Goal: Information Seeking & Learning: Learn about a topic

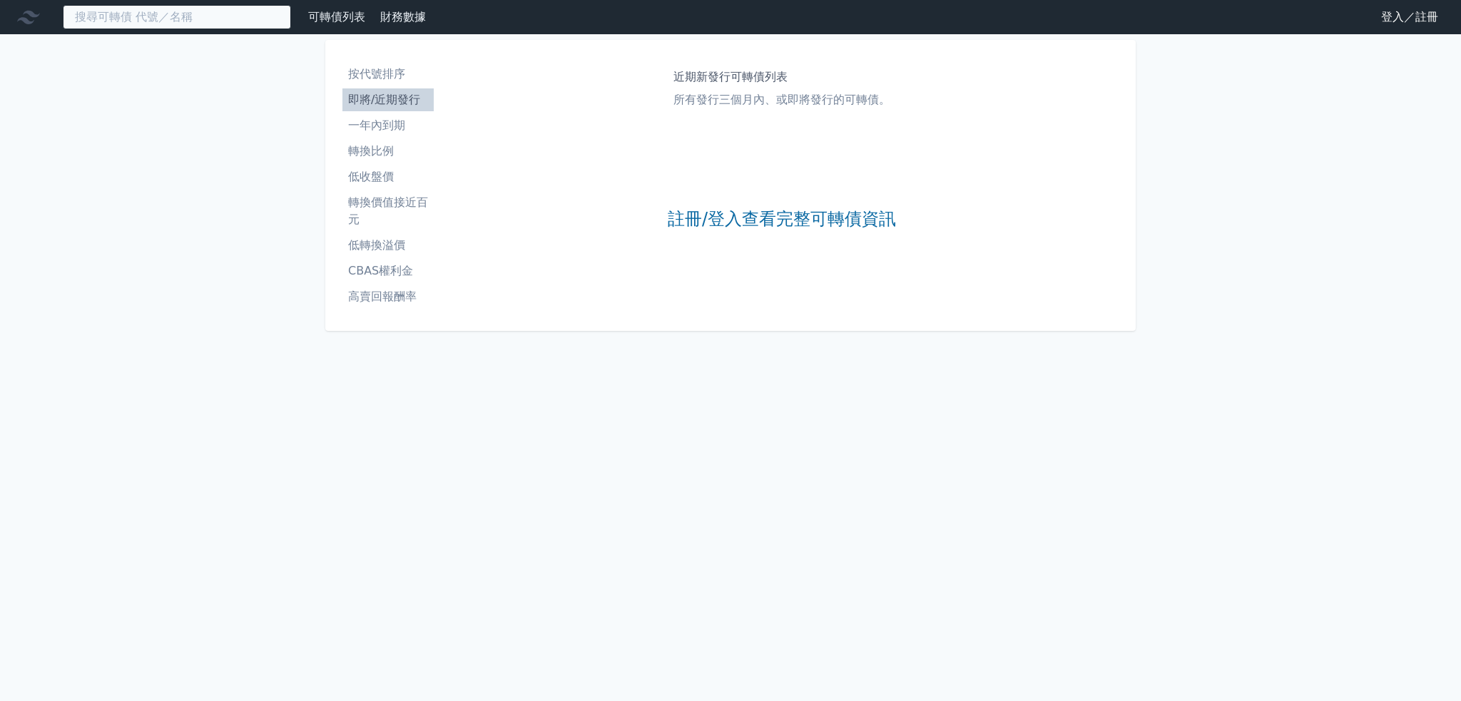
click at [128, 21] on input at bounding box center [177, 17] width 228 height 24
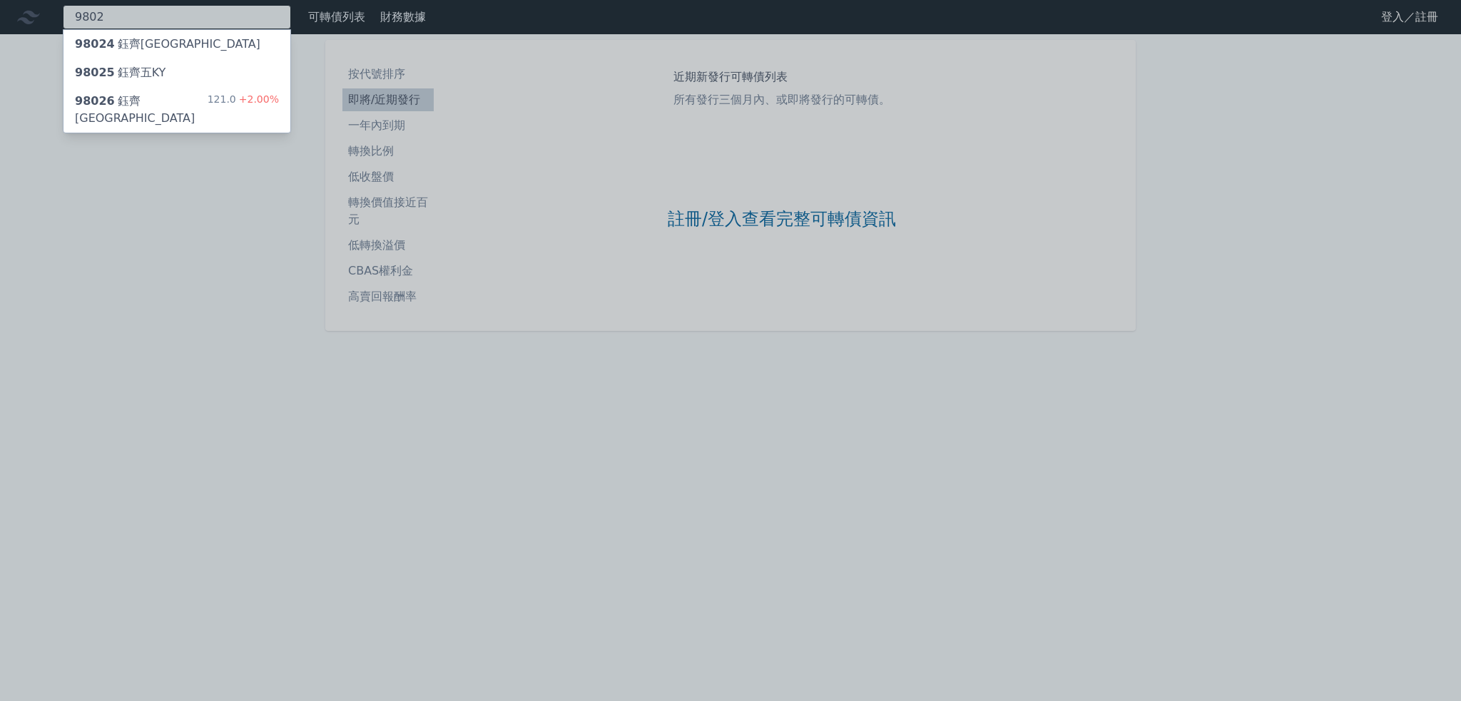
type input "9802"
click at [230, 107] on div "121.0 +2.00%" at bounding box center [243, 110] width 71 height 34
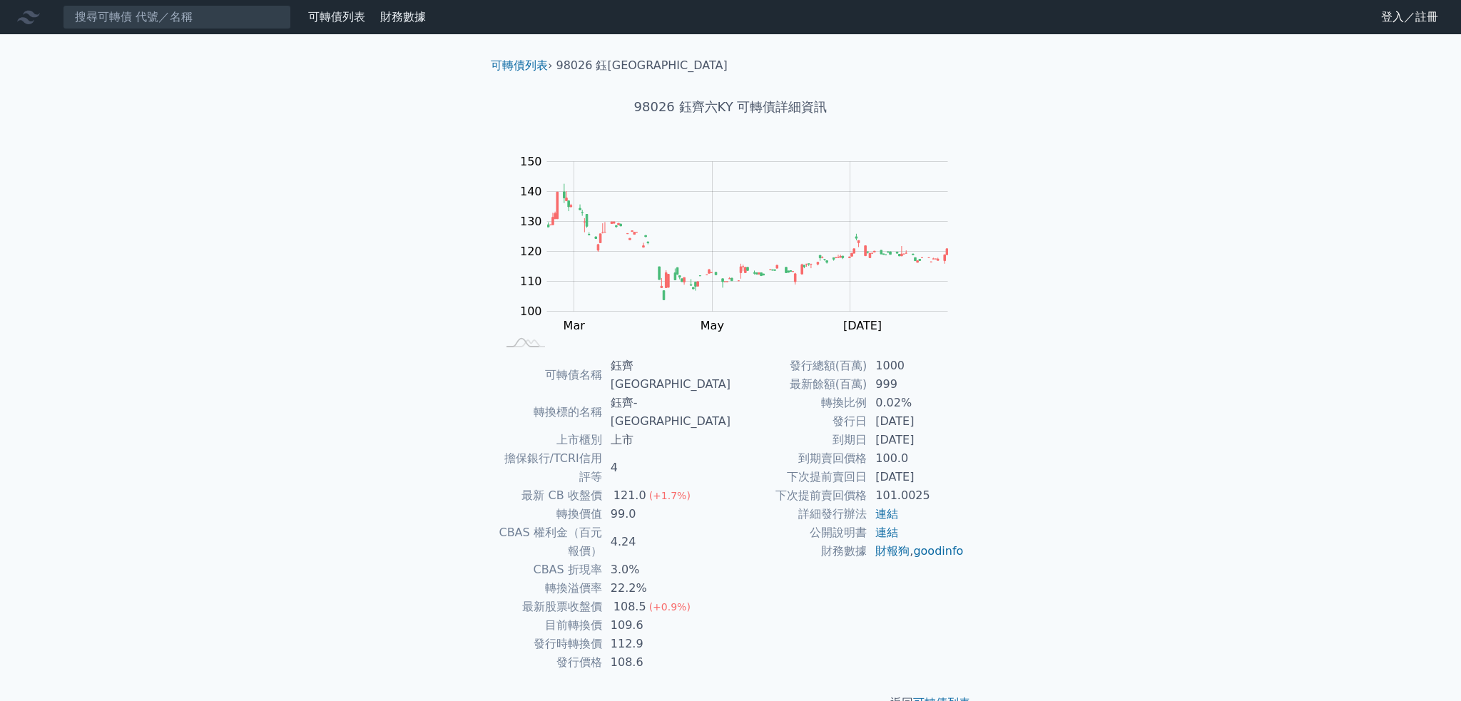
click at [665, 579] on td "22.2%" at bounding box center [666, 588] width 128 height 19
click at [664, 579] on td "22.2%" at bounding box center [666, 588] width 128 height 19
click at [649, 598] on div "108.5" at bounding box center [630, 607] width 39 height 19
click at [665, 635] on td "112.9" at bounding box center [666, 644] width 128 height 19
click at [664, 653] on td "108.6" at bounding box center [666, 662] width 128 height 19
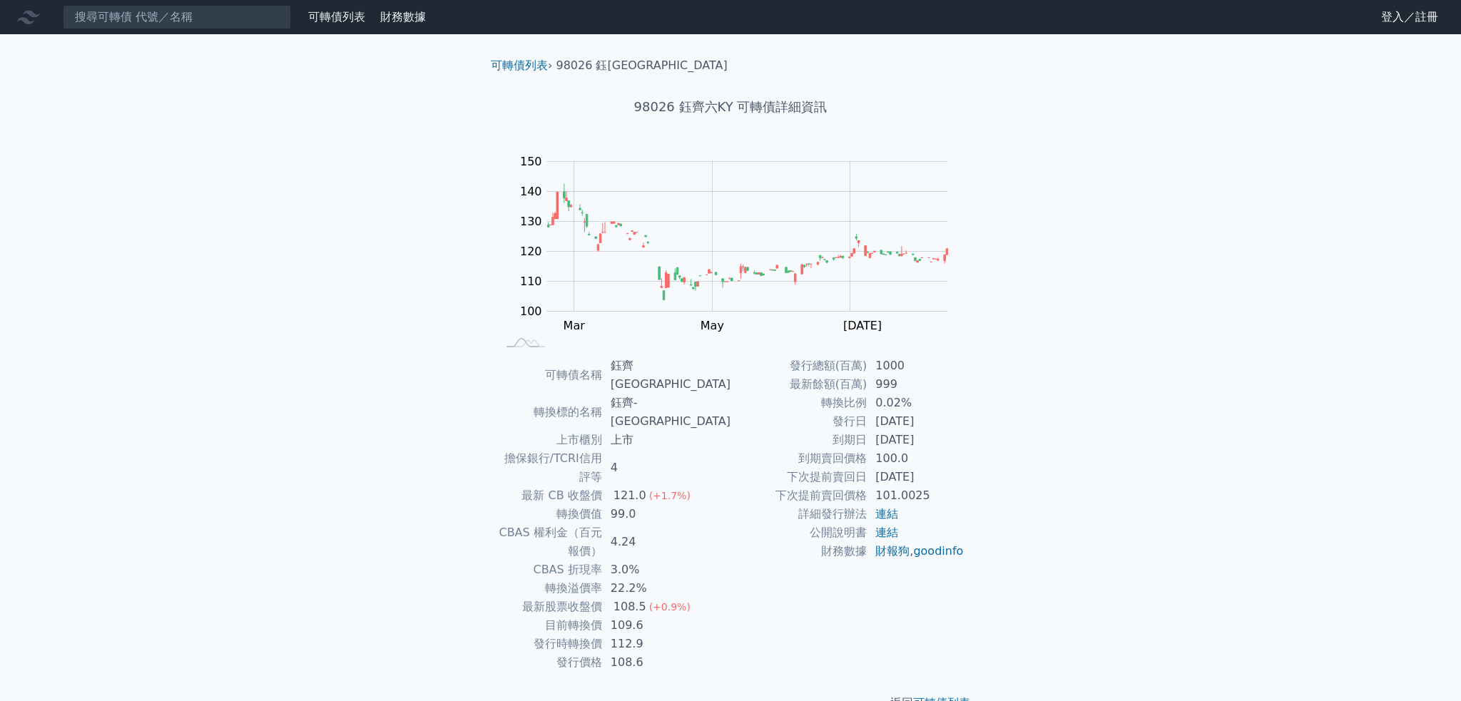
click at [649, 598] on div "108.5" at bounding box center [630, 607] width 39 height 19
click at [227, 21] on input at bounding box center [177, 17] width 228 height 24
click at [188, 18] on input at bounding box center [177, 17] width 228 height 24
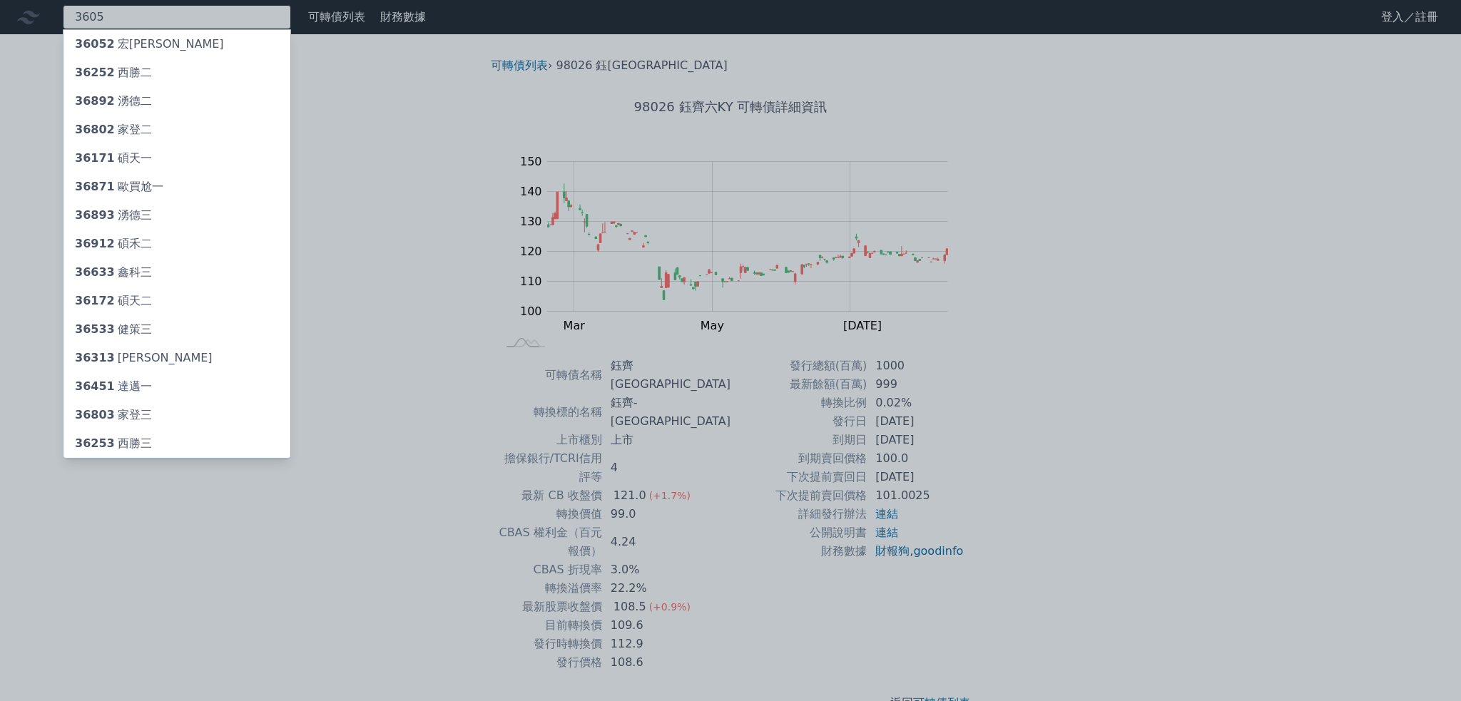
type input "3605"
click at [190, 37] on div "36052 宏[PERSON_NAME]" at bounding box center [176, 44] width 227 height 29
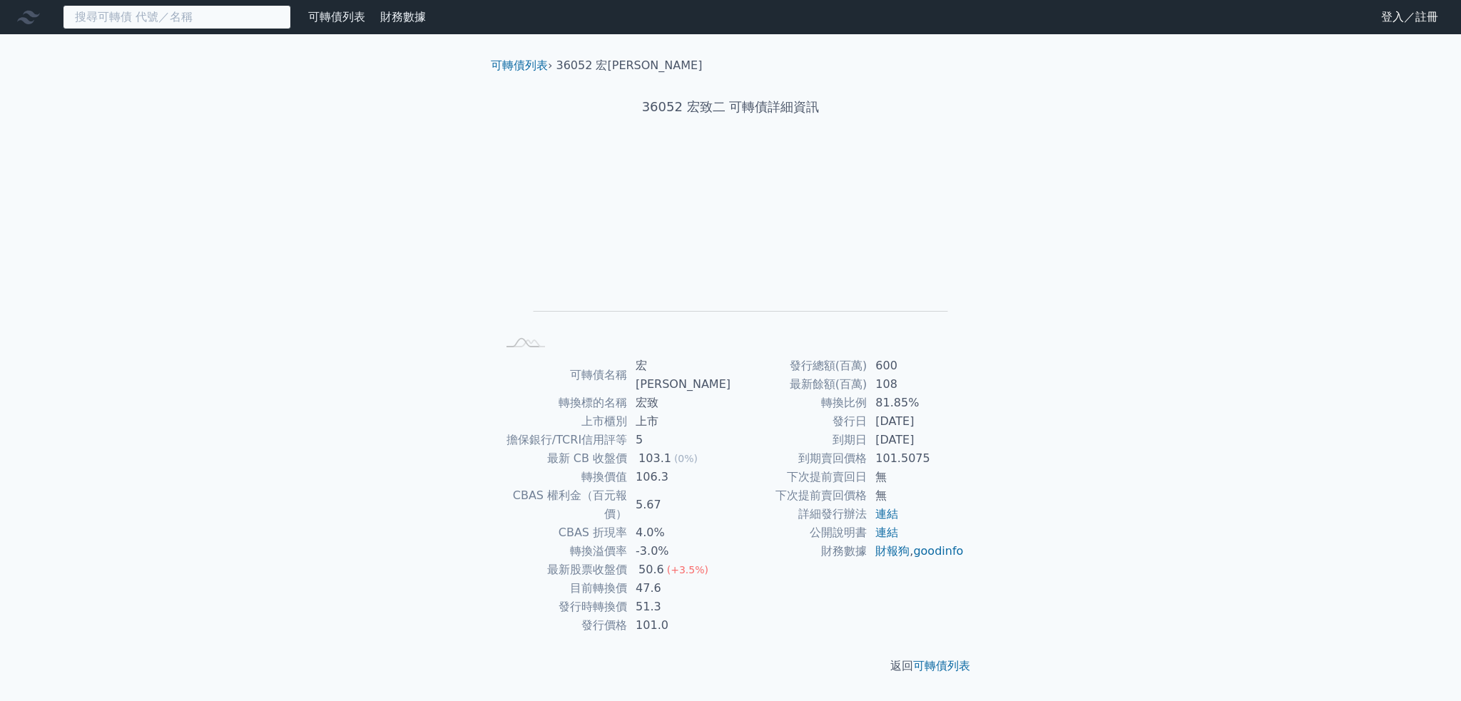
click at [215, 20] on input at bounding box center [177, 17] width 228 height 24
click at [111, 20] on input at bounding box center [177, 17] width 228 height 24
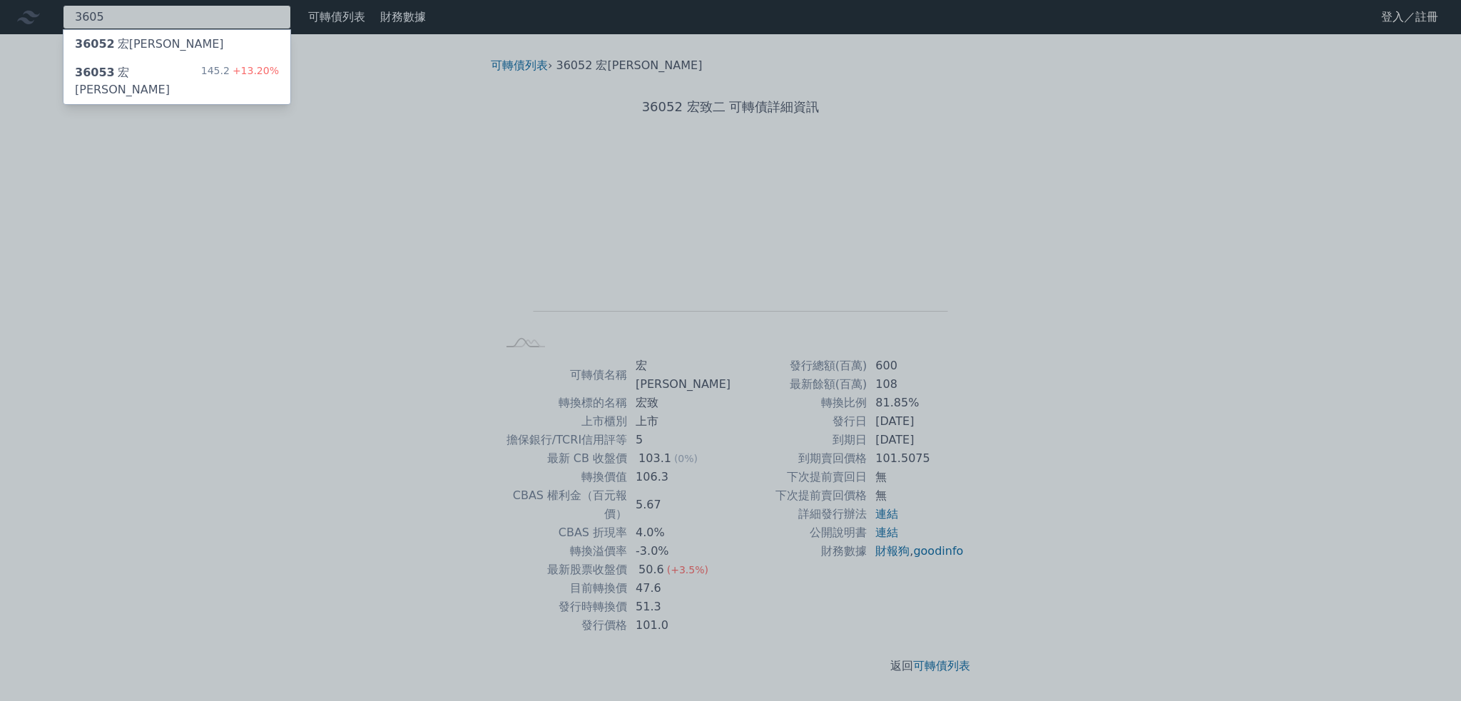
type input "3605"
click at [126, 71] on div "36053 [PERSON_NAME]" at bounding box center [138, 81] width 126 height 34
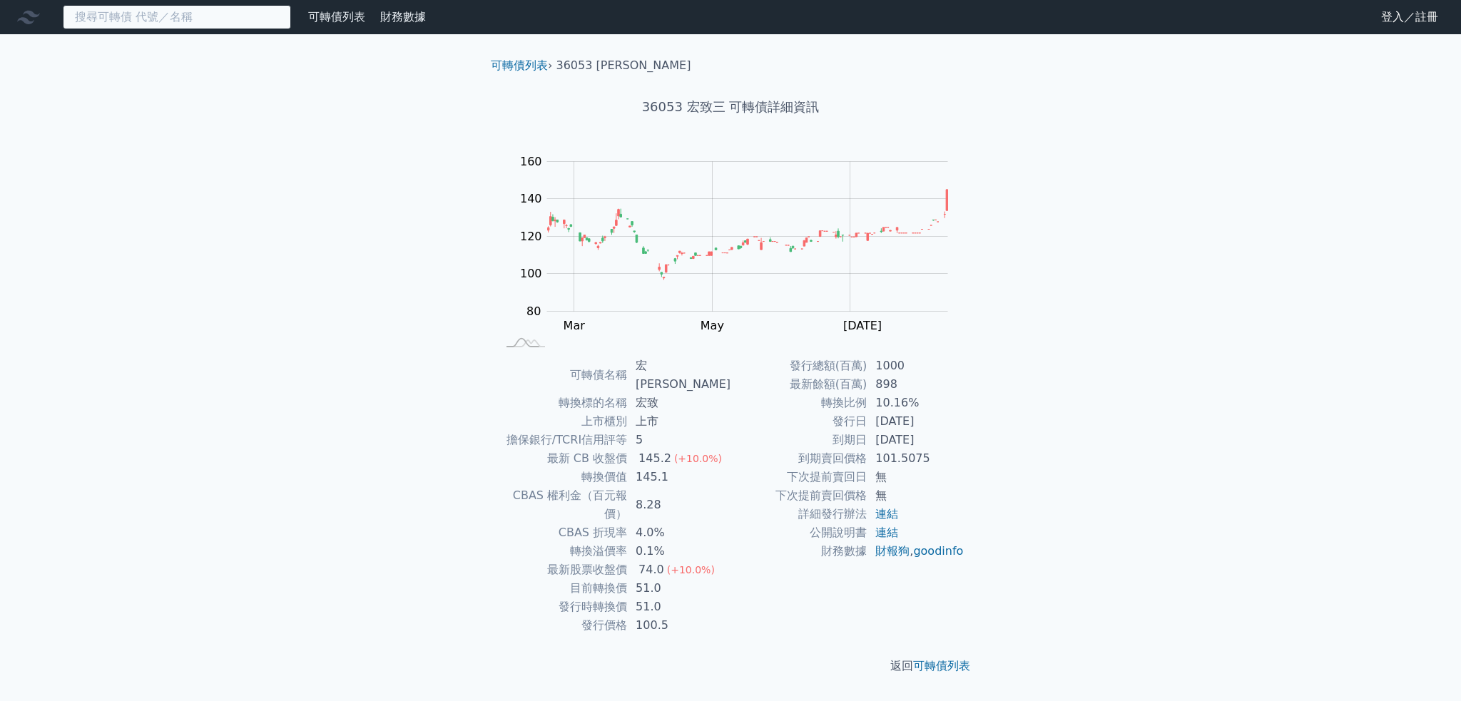
click at [228, 24] on input at bounding box center [177, 17] width 228 height 24
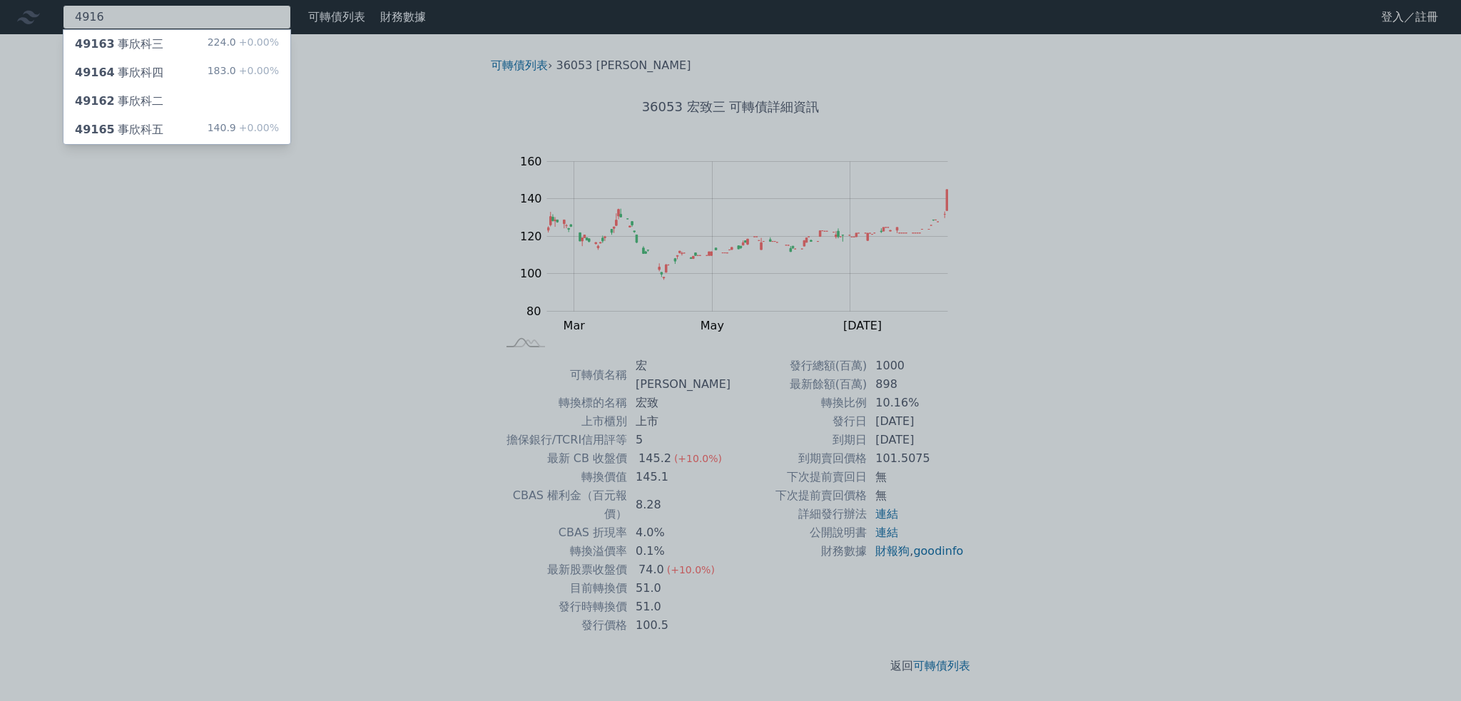
type input "4916"
click at [194, 127] on div "49165 事欣科五 140.9 +0.00%" at bounding box center [176, 130] width 227 height 29
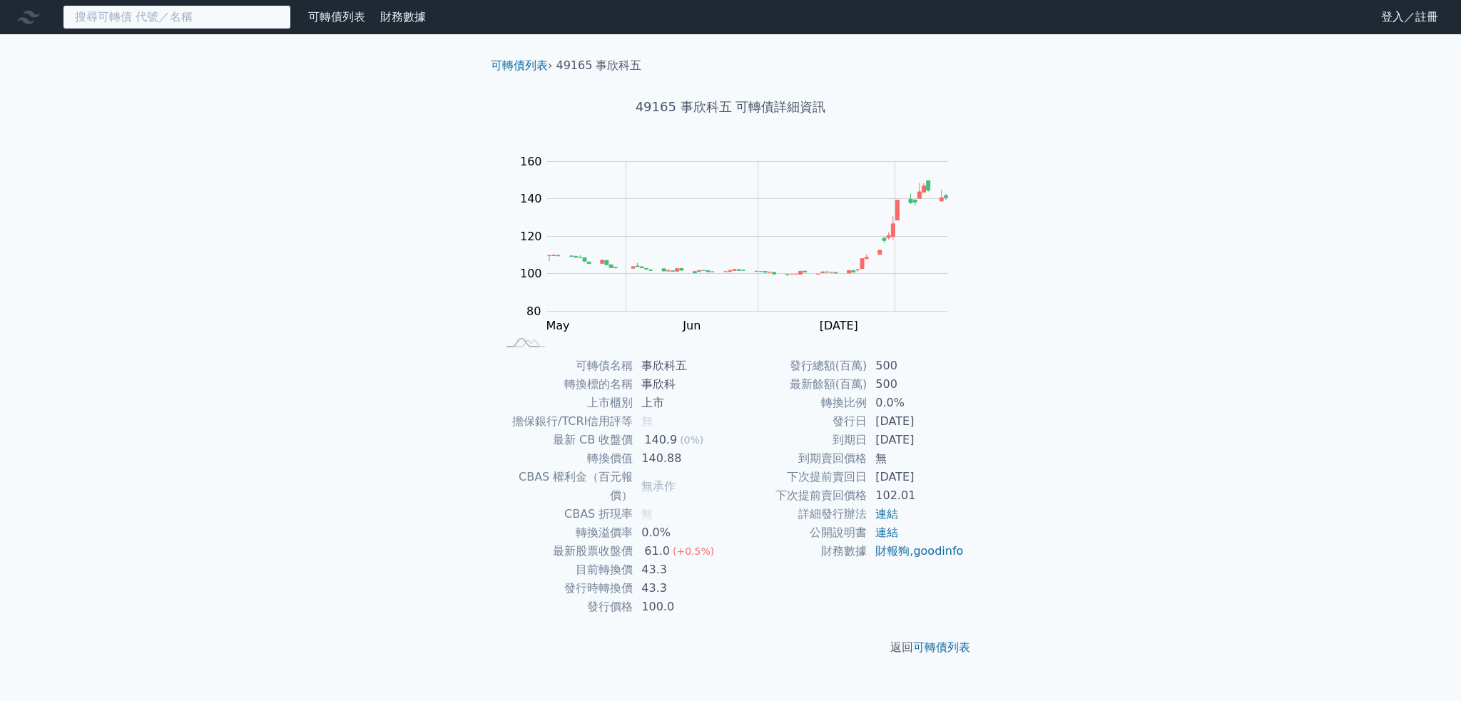
click at [174, 16] on input at bounding box center [177, 17] width 228 height 24
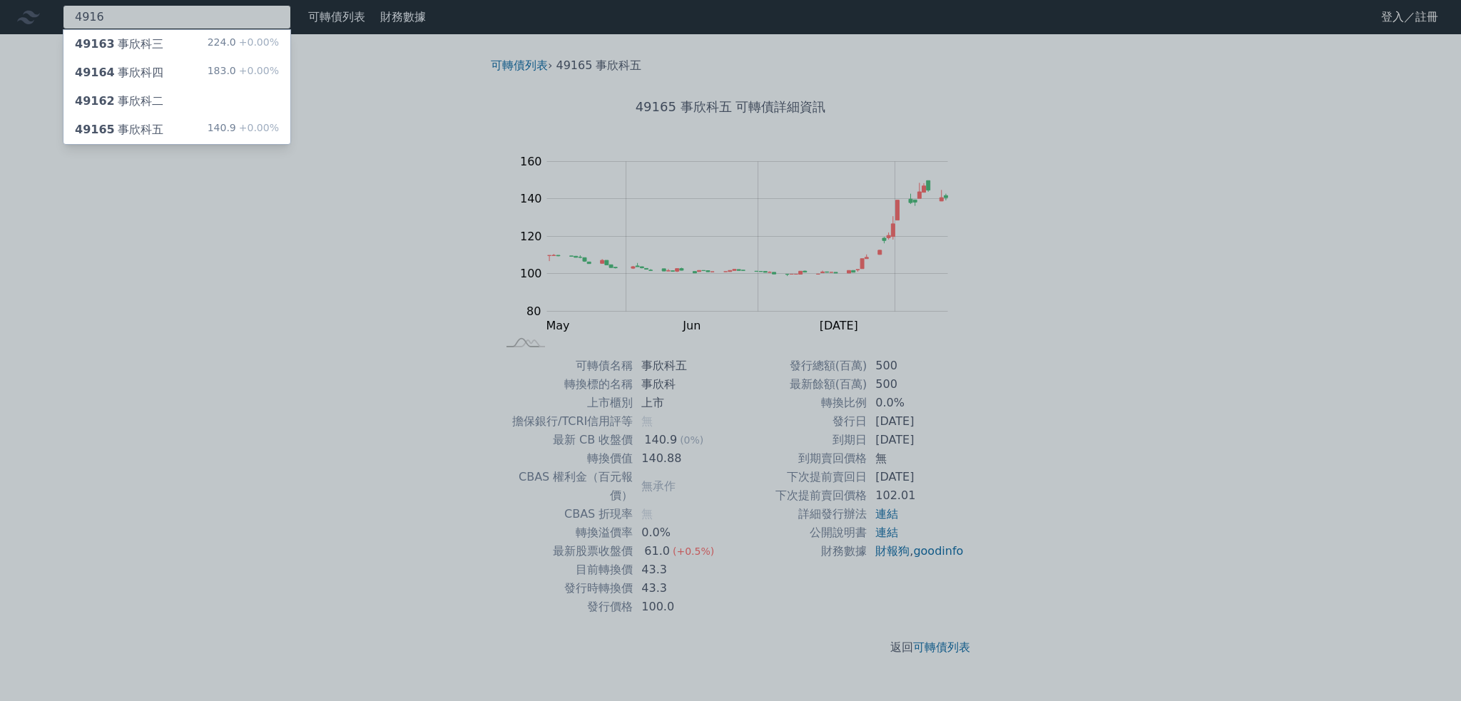
type input "4916"
click at [168, 66] on div "49164 事欣科四 183.0 +0.00%" at bounding box center [176, 72] width 227 height 29
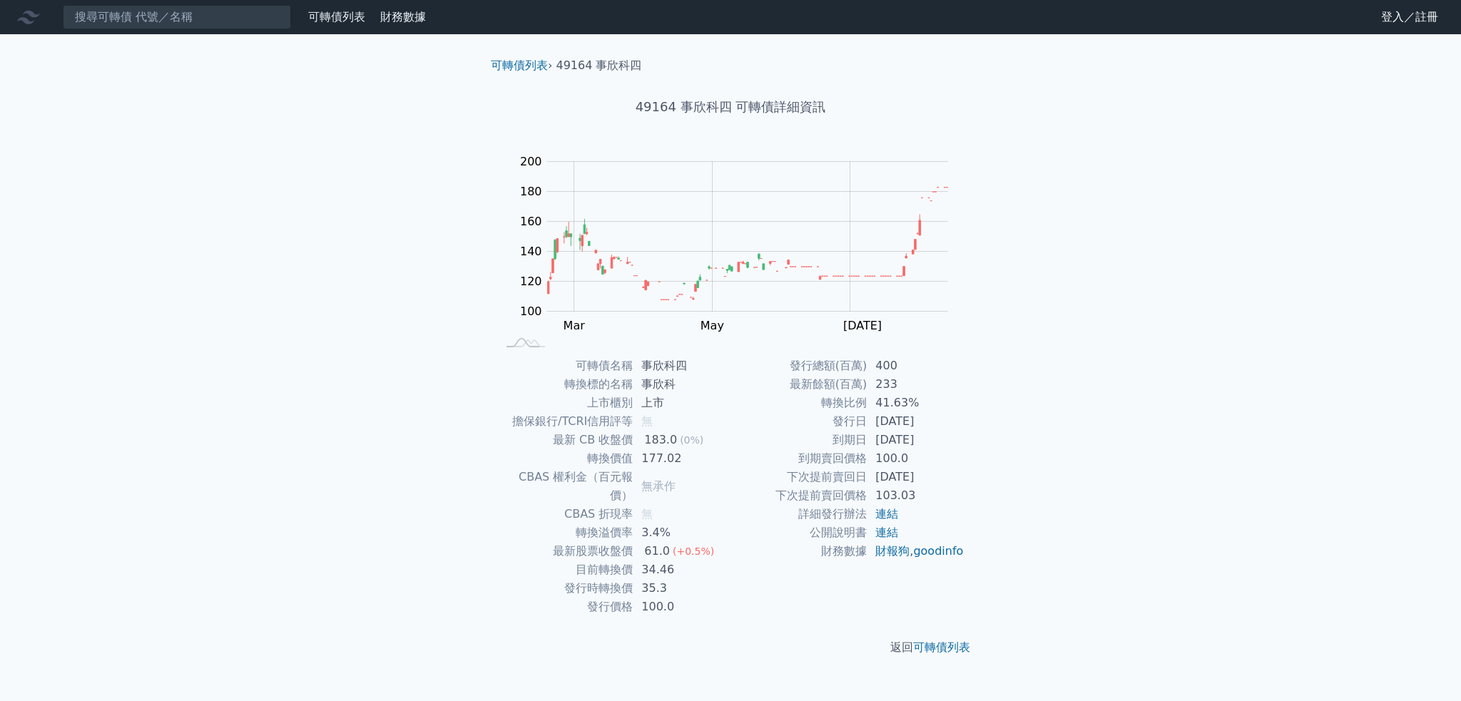
click at [663, 579] on td "35.3" at bounding box center [682, 588] width 98 height 19
click at [172, 14] on input at bounding box center [177, 17] width 228 height 24
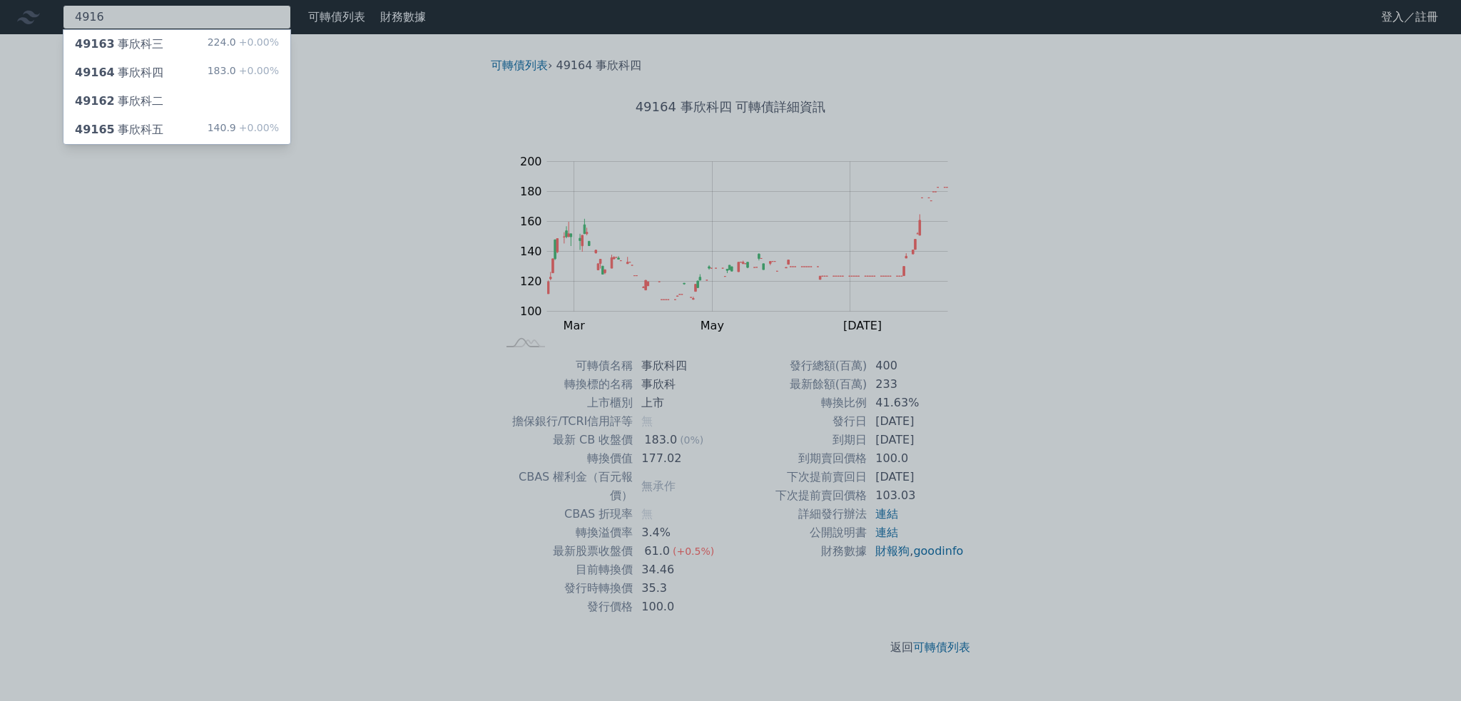
type input "4916"
click at [161, 128] on div "49165 事欣科五 140.9 +0.00%" at bounding box center [176, 130] width 227 height 29
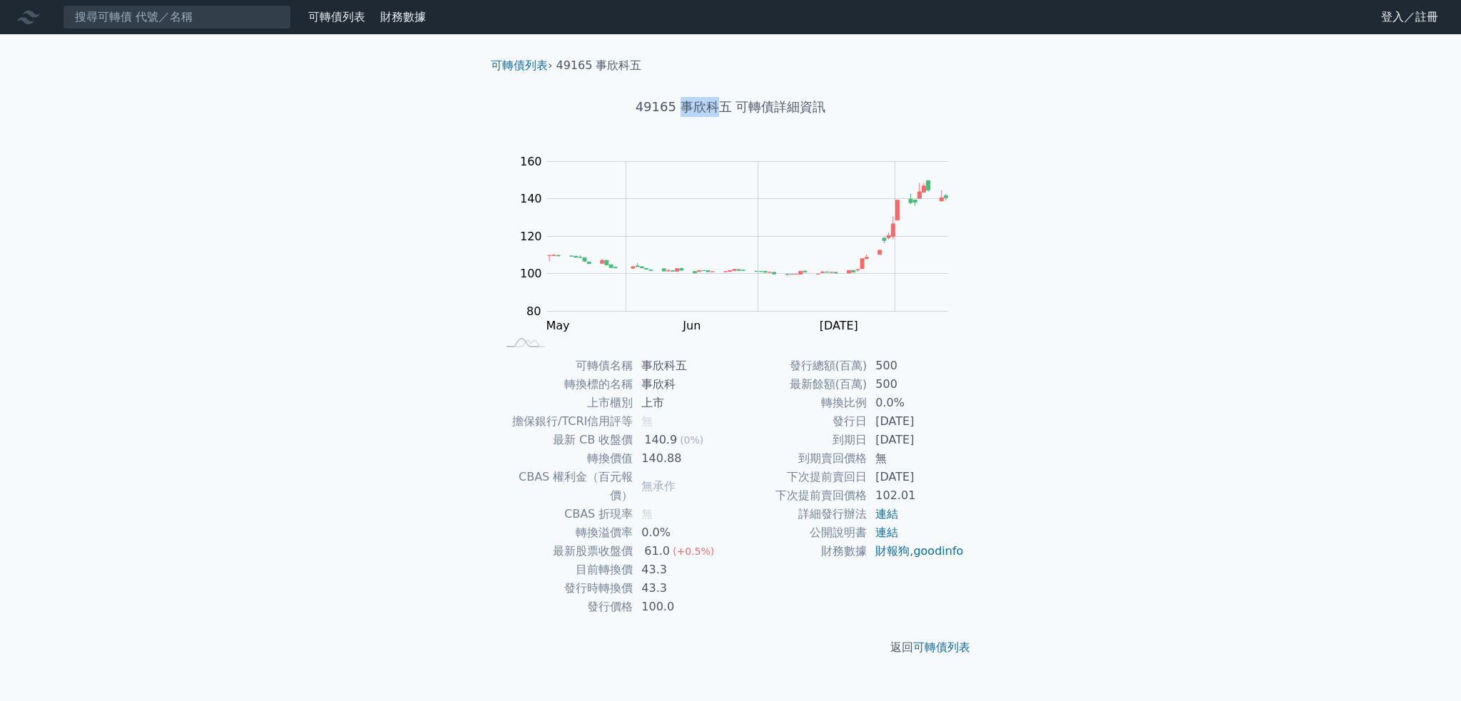
drag, startPoint x: 681, startPoint y: 105, endPoint x: 712, endPoint y: 106, distance: 30.7
click at [712, 106] on h1 "49165 事欣科五 可轉債詳細資訊" at bounding box center [730, 107] width 502 height 20
click at [168, 19] on input at bounding box center [177, 17] width 228 height 24
click at [159, 21] on input at bounding box center [177, 17] width 228 height 24
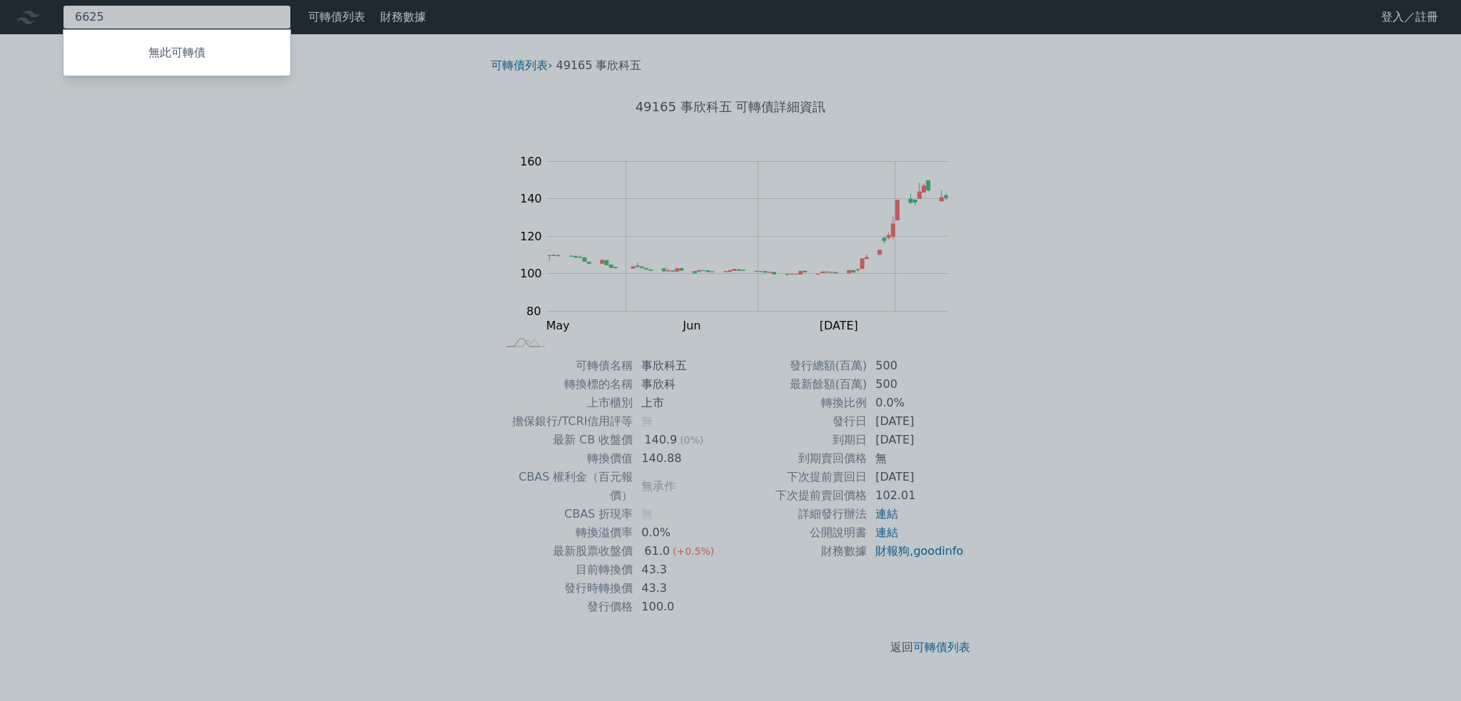
type input "6625"
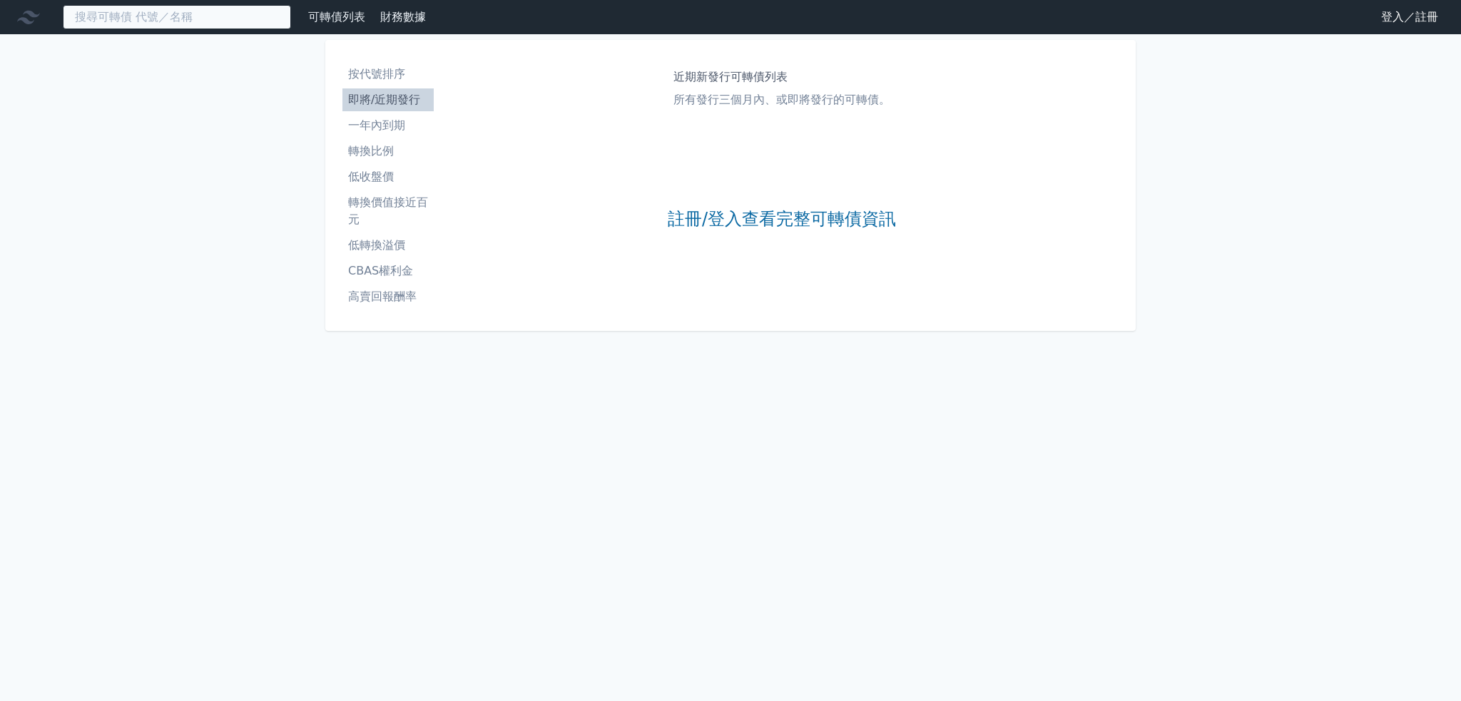
click at [190, 19] on input at bounding box center [177, 17] width 228 height 24
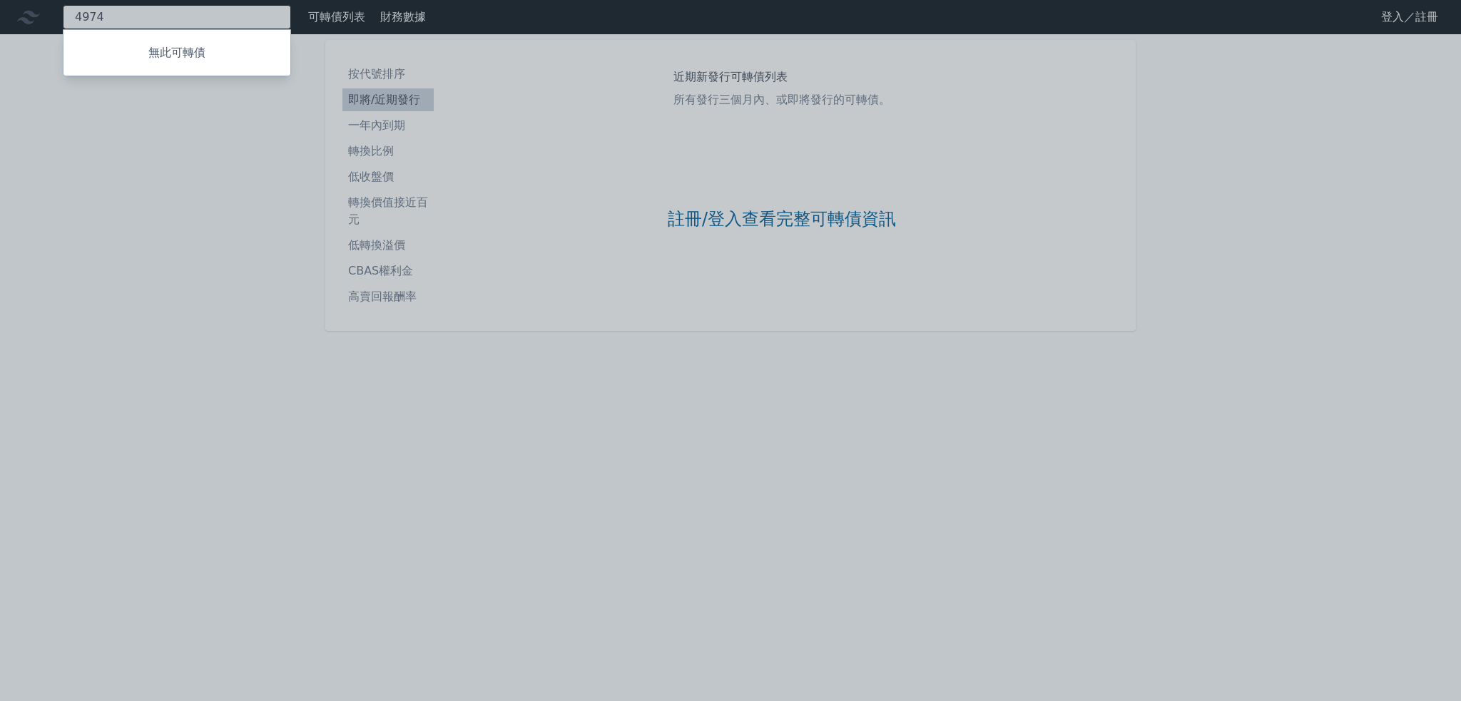
type input "4974"
